Goal: Check status: Check status

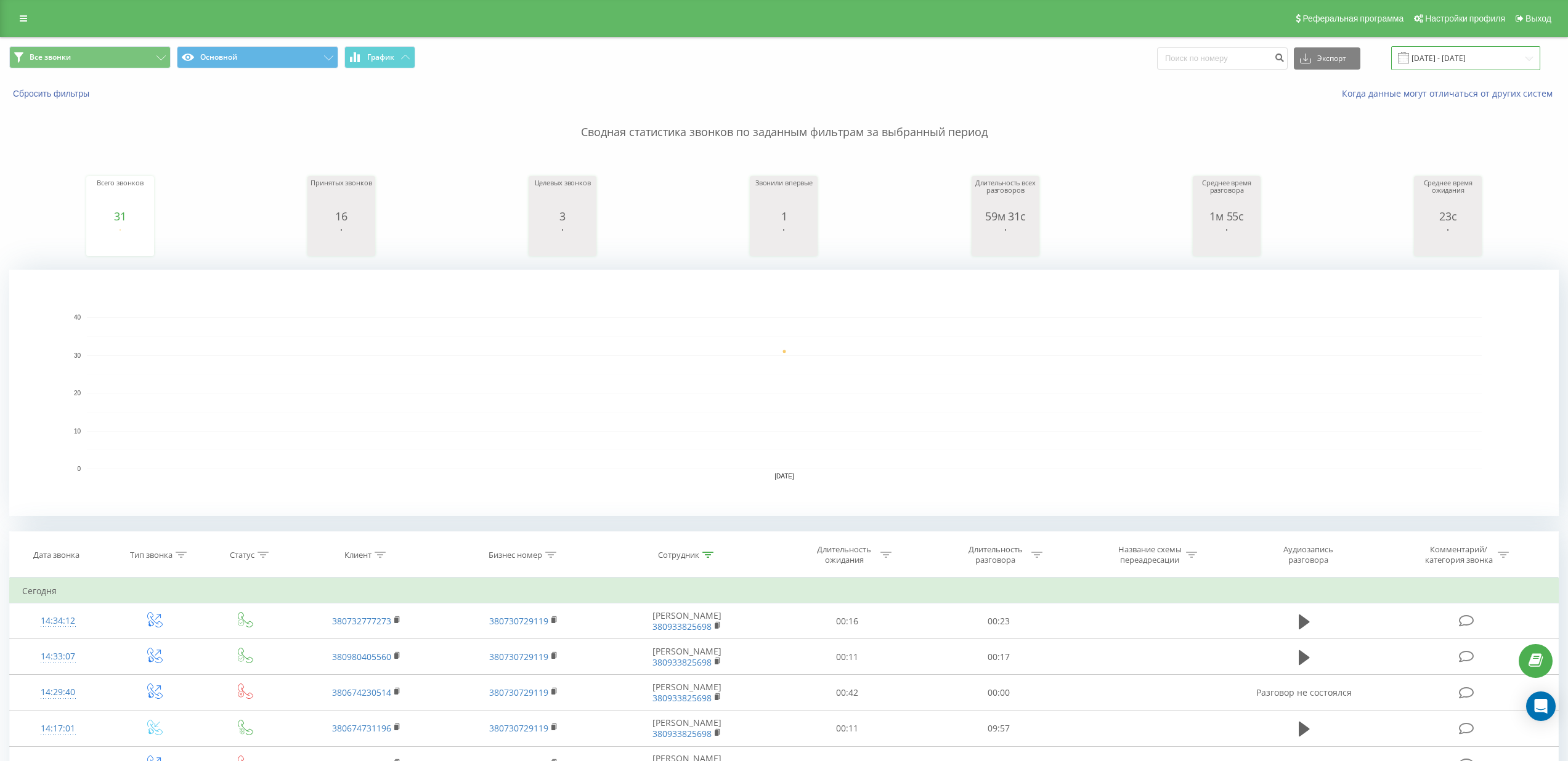
click at [1519, 62] on input "[DATE] - [DATE]" at bounding box center [1465, 58] width 149 height 24
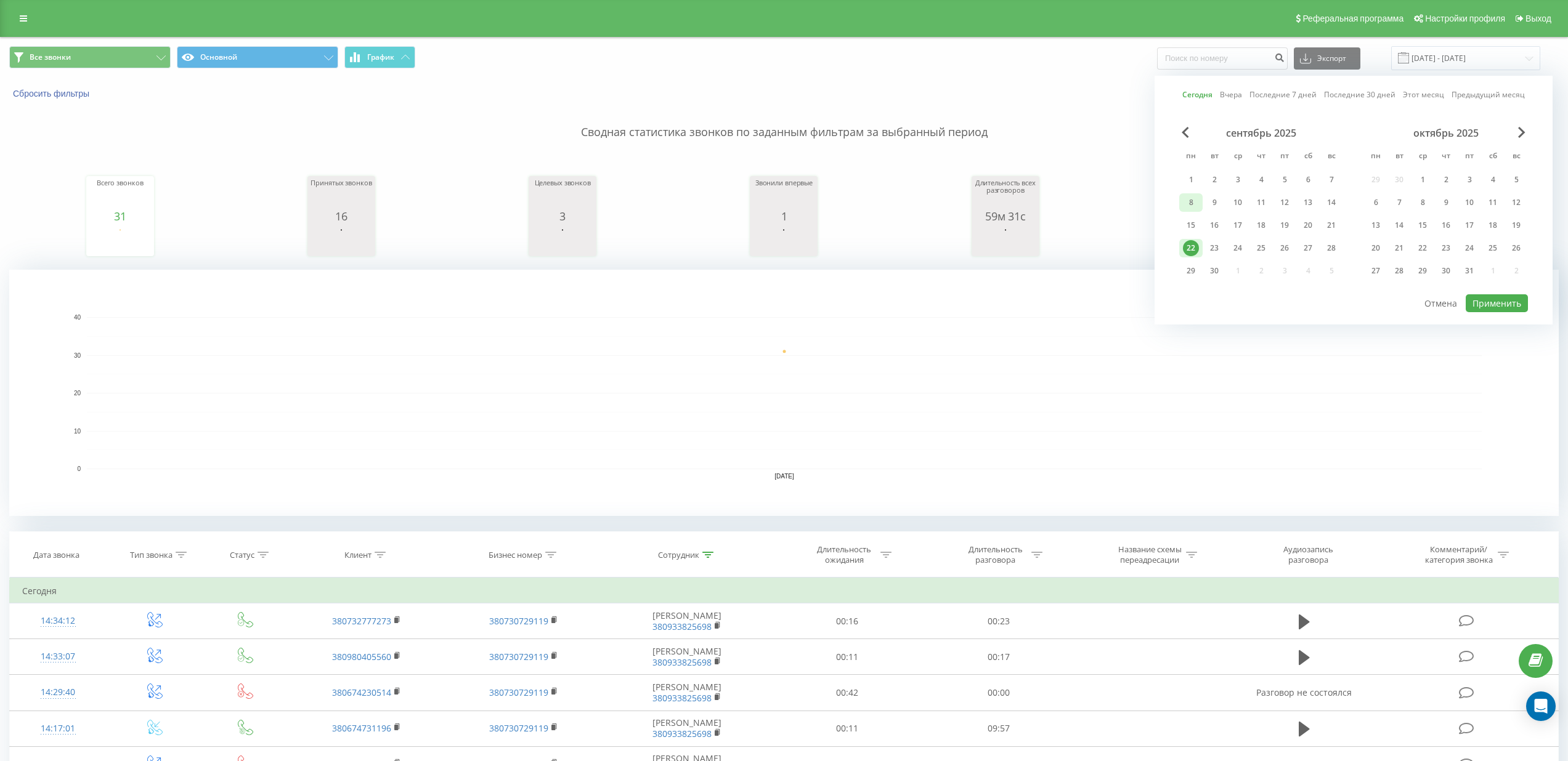
click at [1189, 203] on div "8" at bounding box center [1190, 202] width 16 height 16
click at [1198, 247] on div "22" at bounding box center [1190, 248] width 16 height 16
click at [1489, 301] on button "Применить" at bounding box center [1496, 303] width 63 height 18
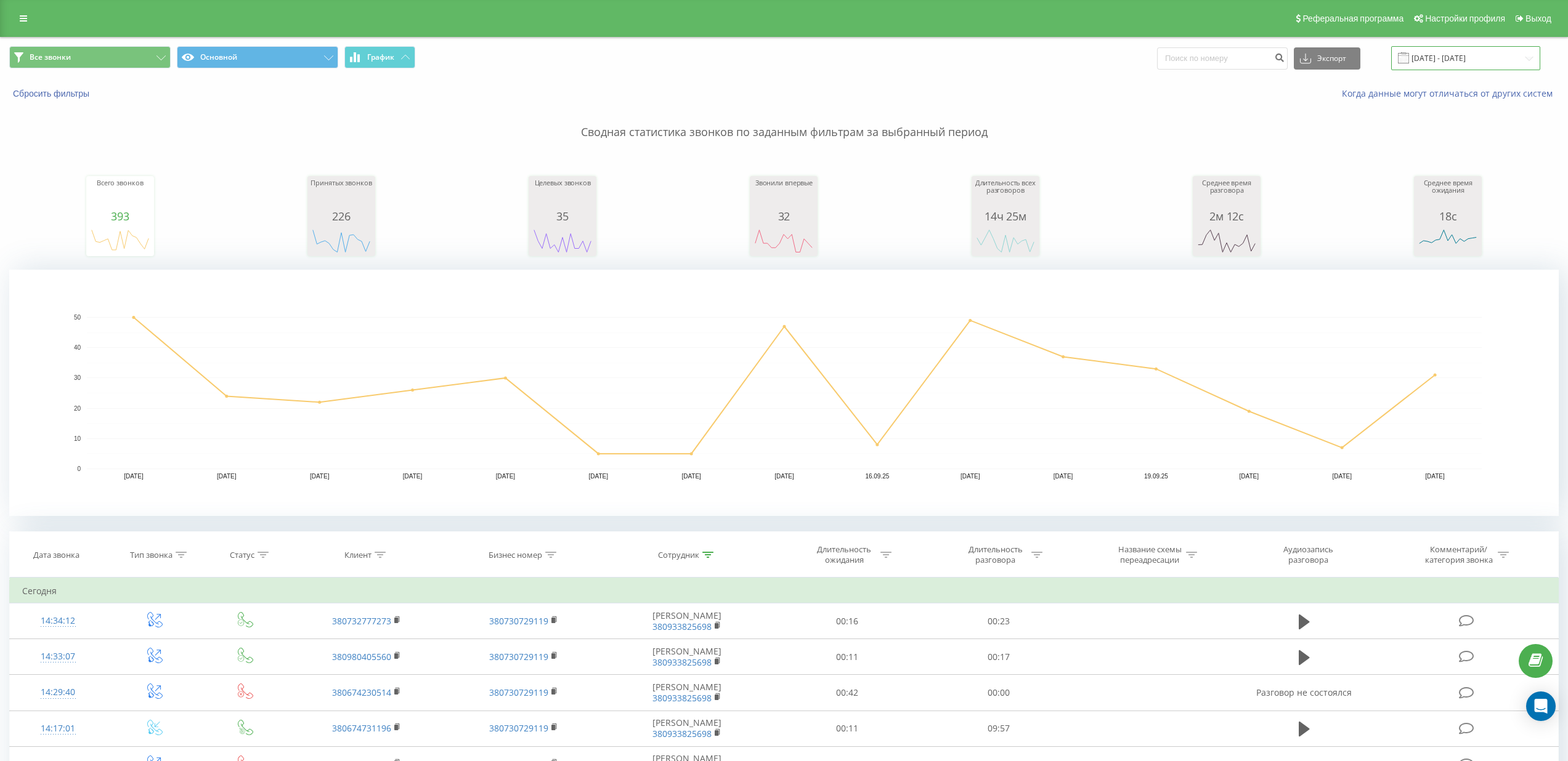
click at [1474, 56] on input "08.09.2025 - 22.09.2025" at bounding box center [1465, 58] width 149 height 24
click at [1096, 131] on p "Сводная статистика звонков по заданным фильтрам за выбранный период" at bounding box center [784, 120] width 1549 height 41
click at [1499, 62] on input "08.09.2025 - 22.09.2025" at bounding box center [1465, 58] width 149 height 24
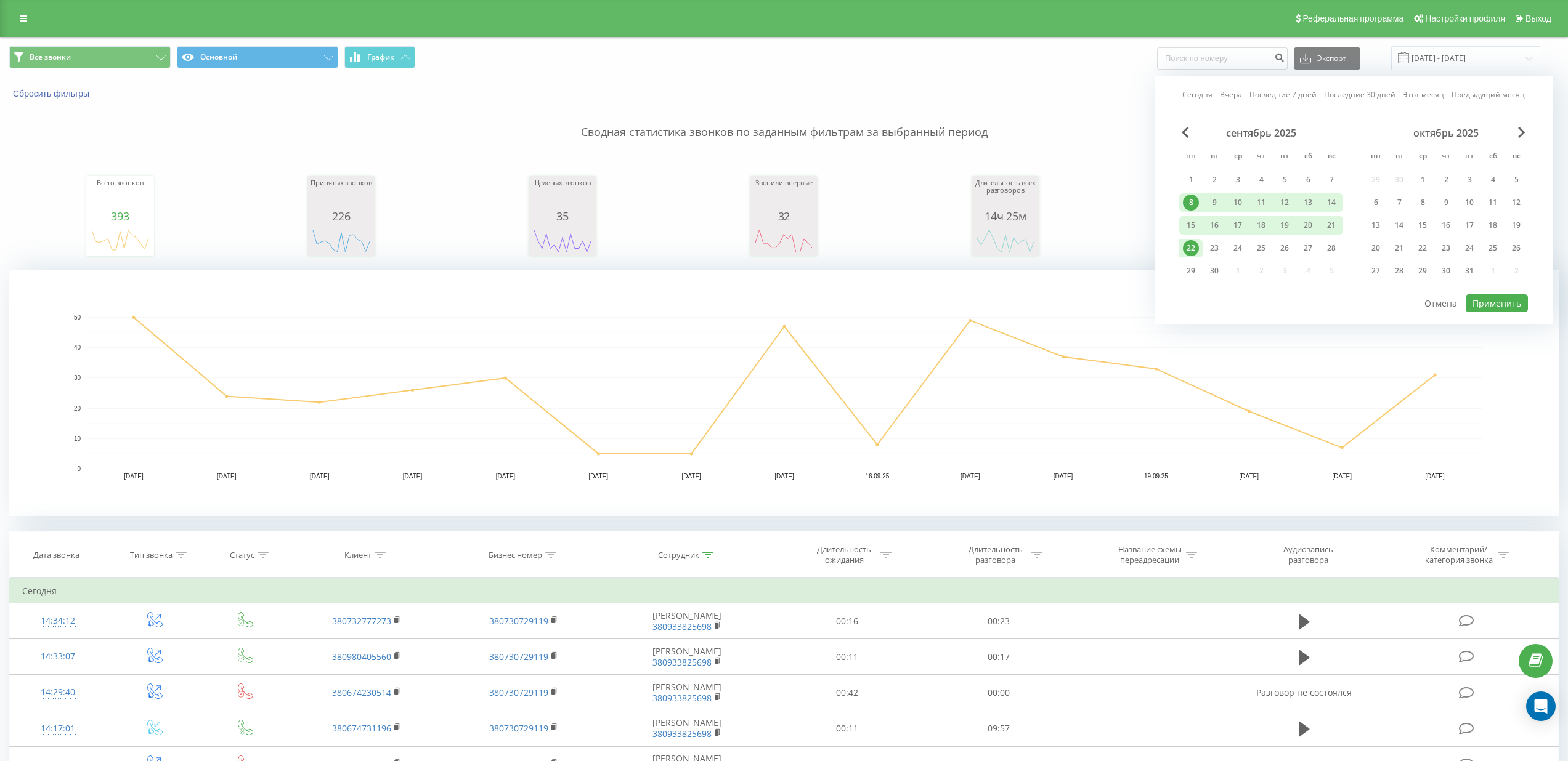
click at [1195, 244] on div "22" at bounding box center [1190, 248] width 16 height 16
click at [1487, 302] on button "Применить" at bounding box center [1496, 303] width 63 height 18
type input "[DATE] - [DATE]"
